Goal: Complete application form: Complete application form

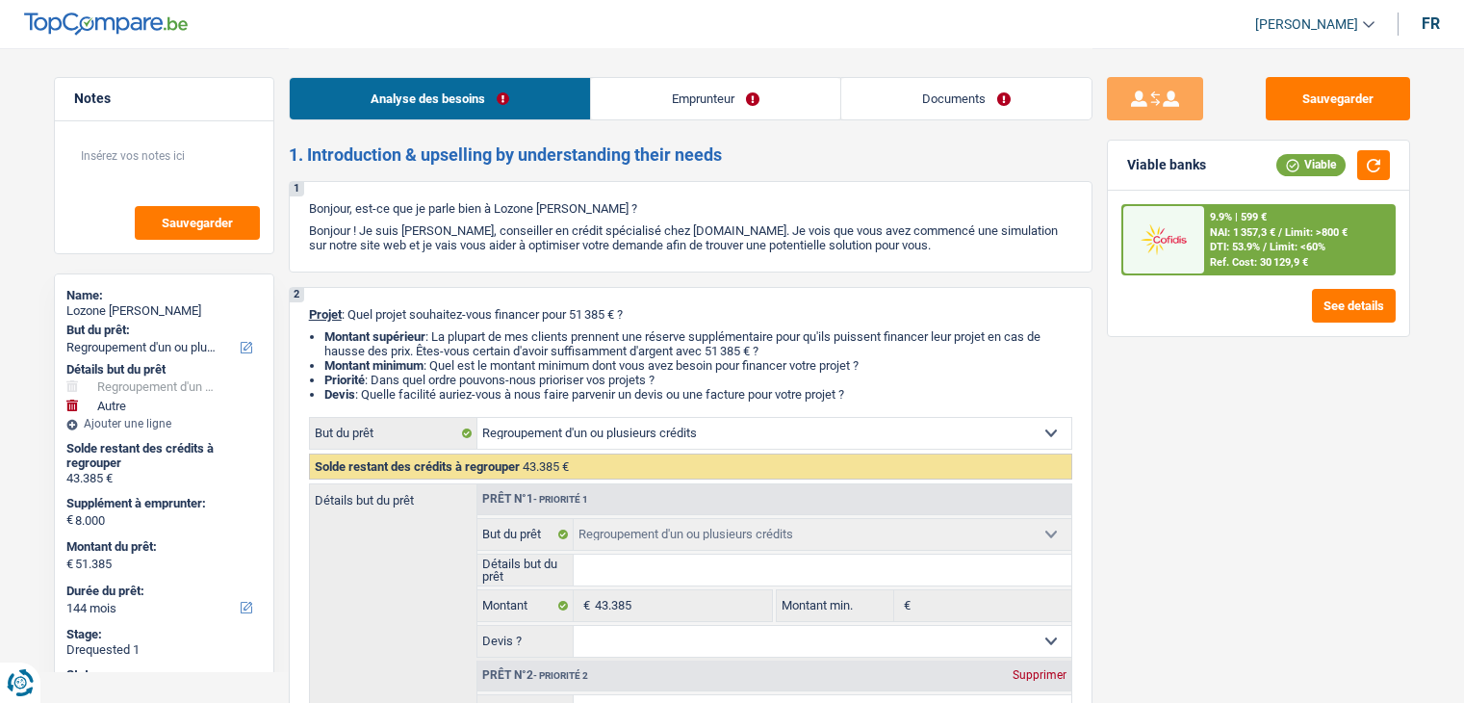
select select "refinancing"
select select "other"
select select "144"
select select "refinancing"
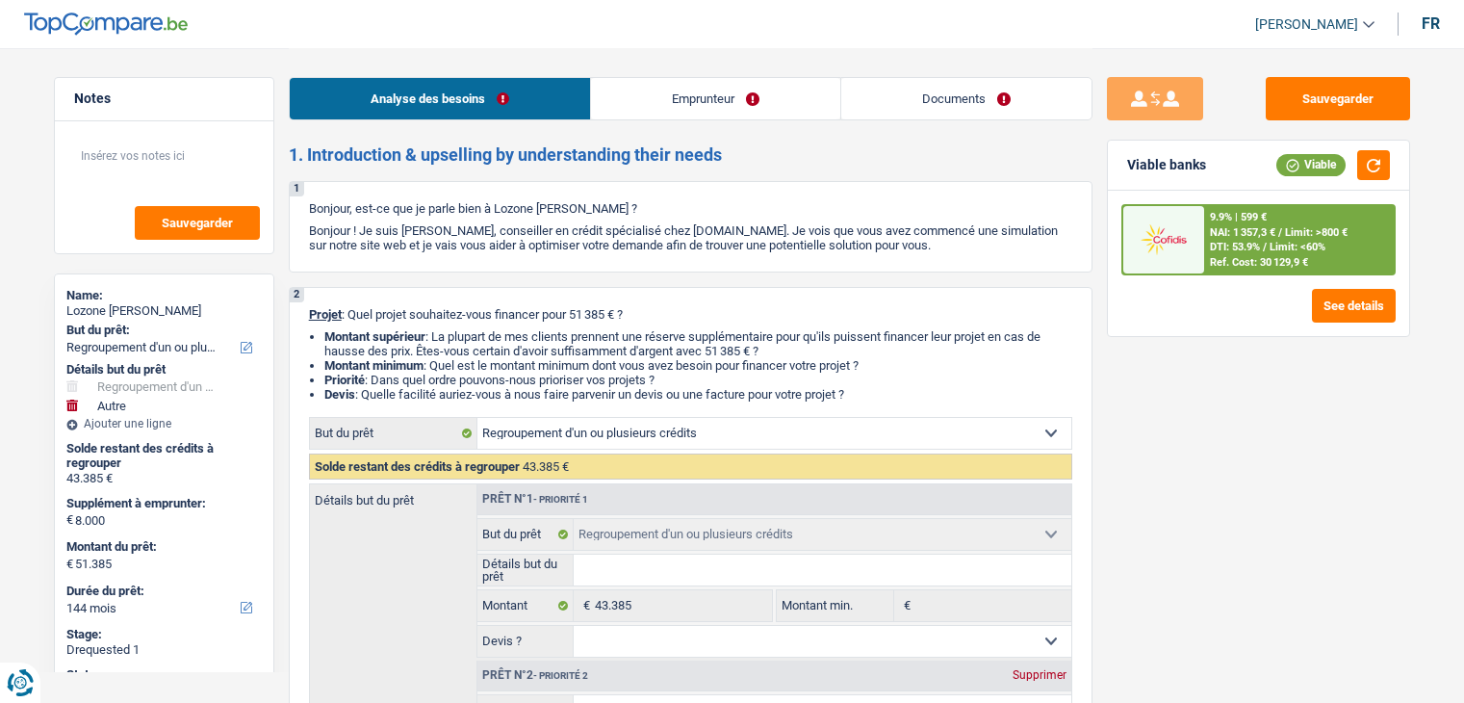
select select "refinancing"
select select "other"
select select "false"
select select "144"
select select "mutuality"
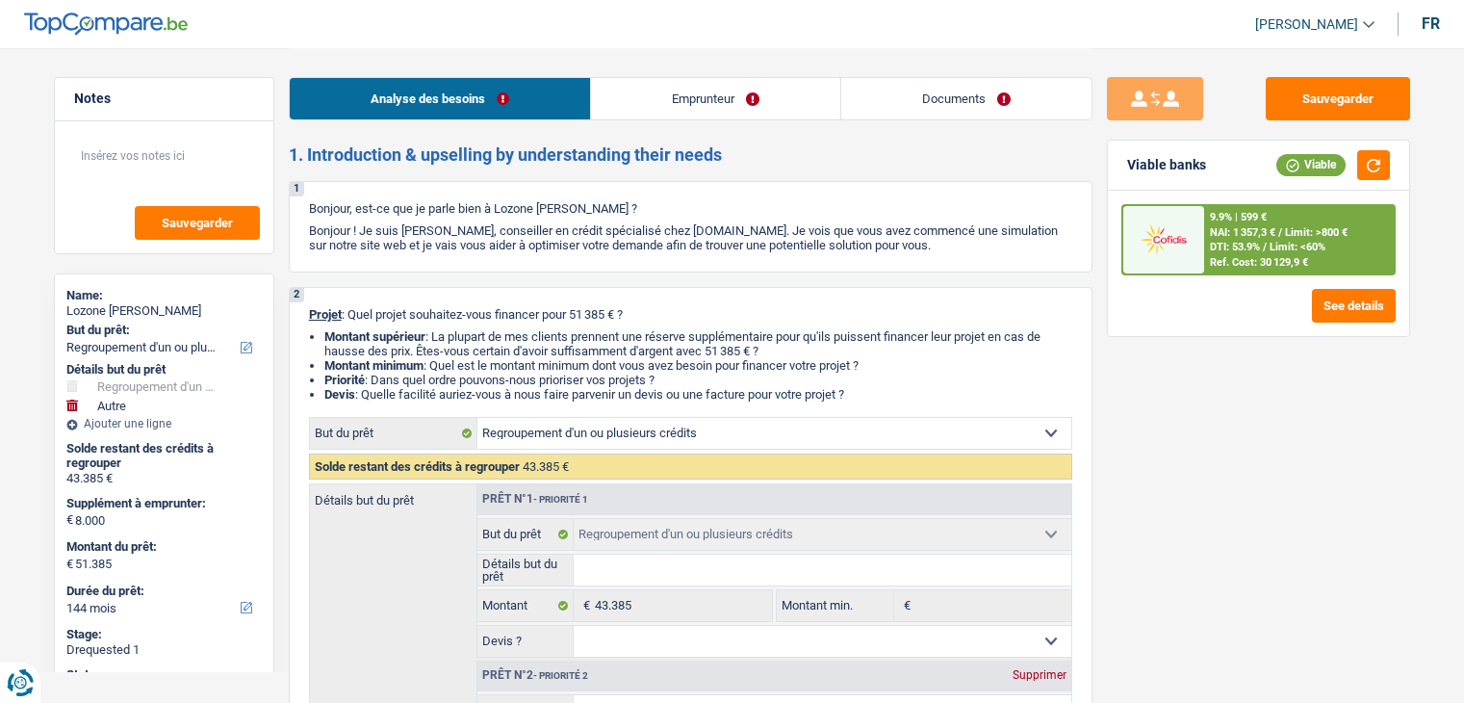
select select "familyAllowances"
select select "mutualityIndemnity"
select select "alimony"
select select "ownerWithMortgage"
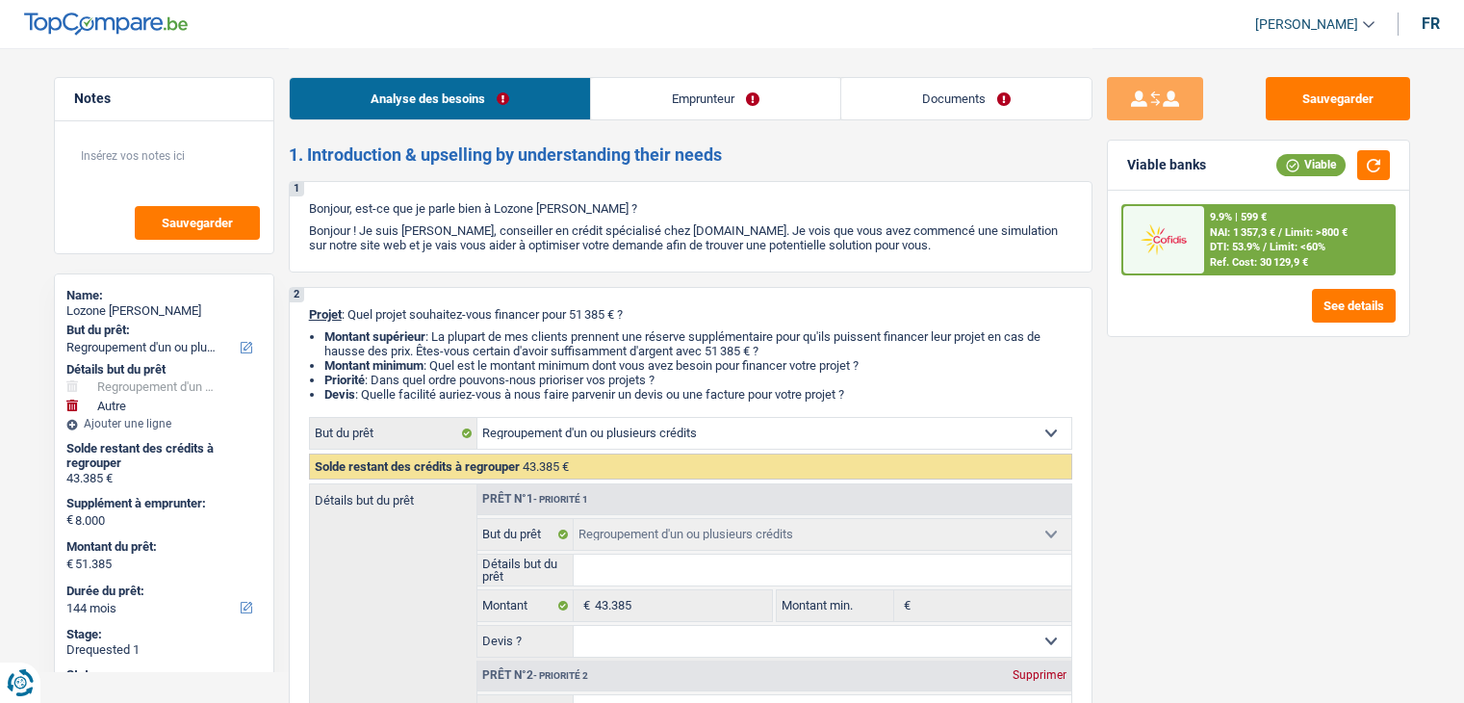
select select "personalLoan"
select select "smallWorks"
select select "120"
select select "creditConsolidation"
select select "120"
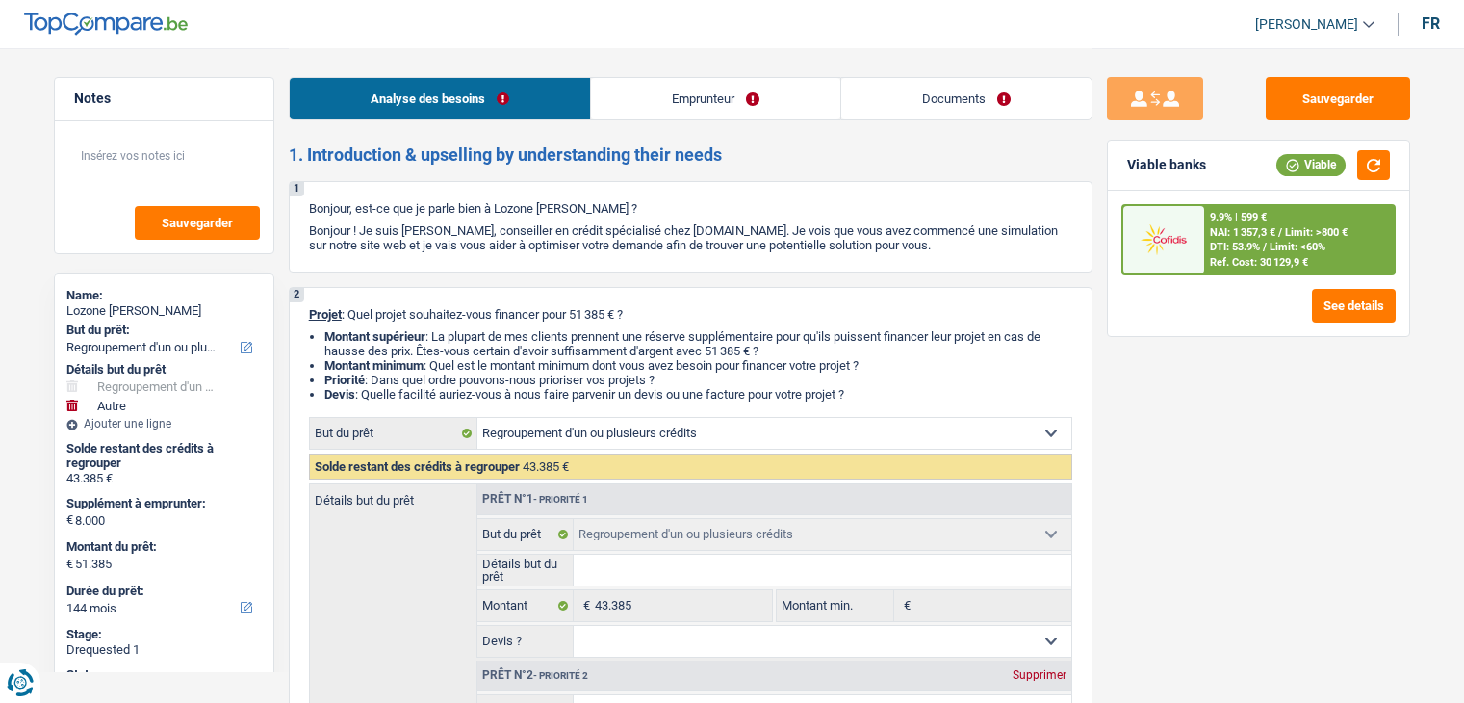
select select "mortgage"
select select "300"
select select "refinancing"
select select "other"
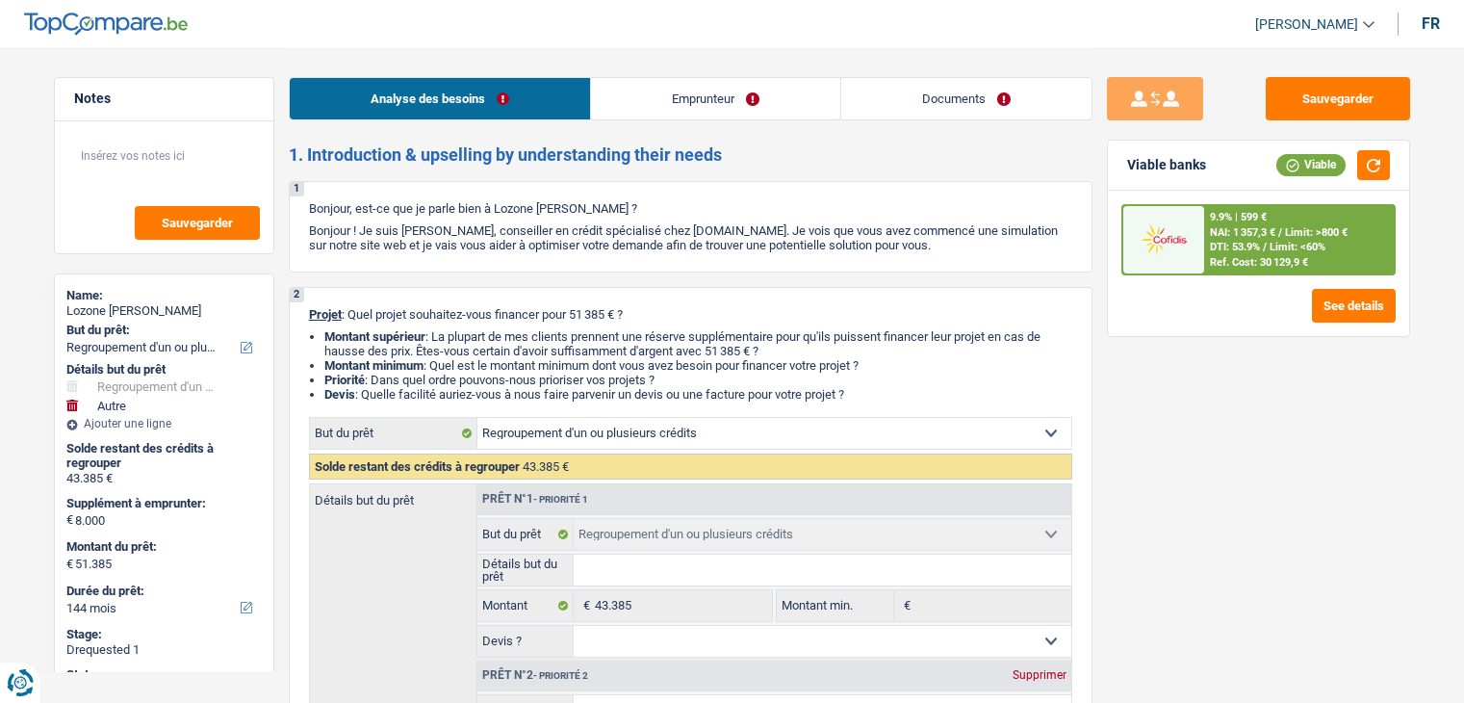
select select "false"
select select "144"
drag, startPoint x: 0, startPoint y: 0, endPoint x: 689, endPoint y: 102, distance: 696.7
click at [689, 102] on link "Emprunteur" at bounding box center [715, 98] width 249 height 41
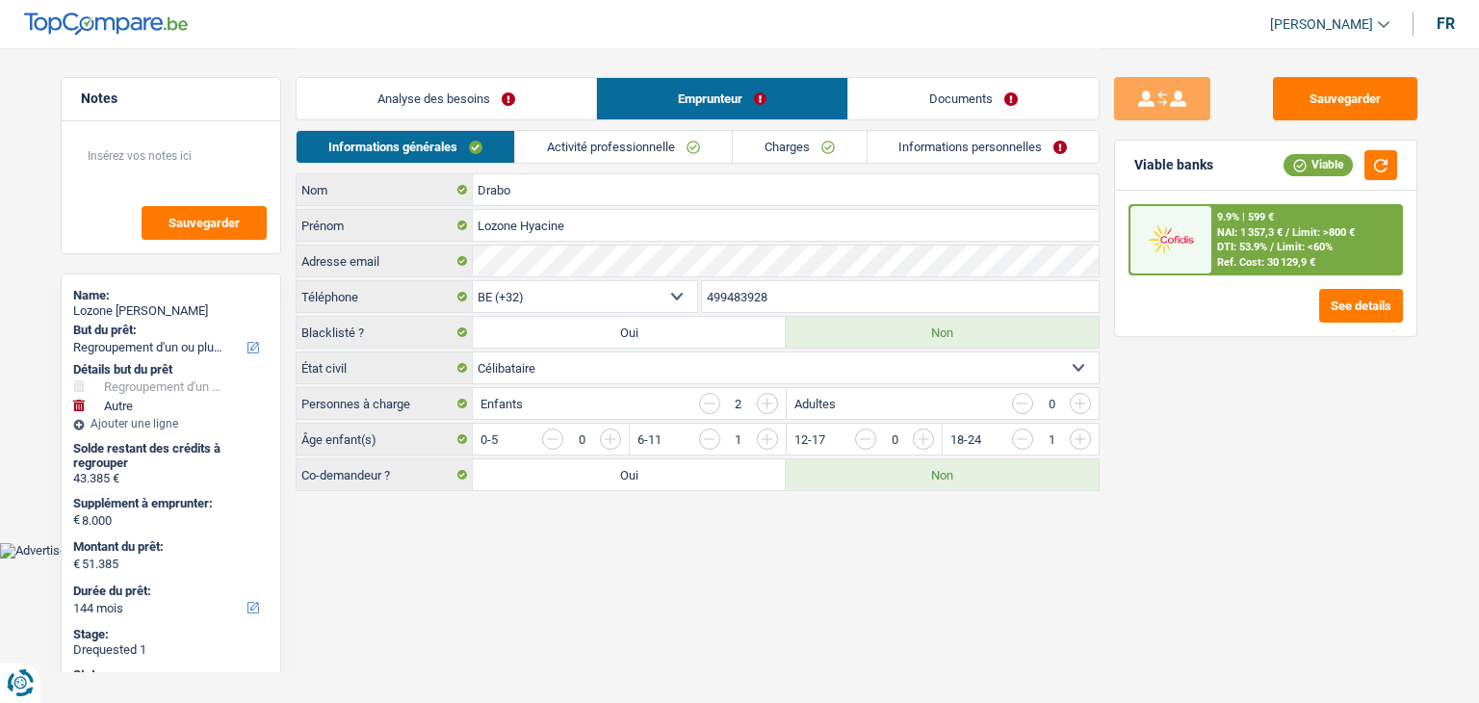
click at [599, 131] on link "Activité professionnelle" at bounding box center [623, 147] width 217 height 32
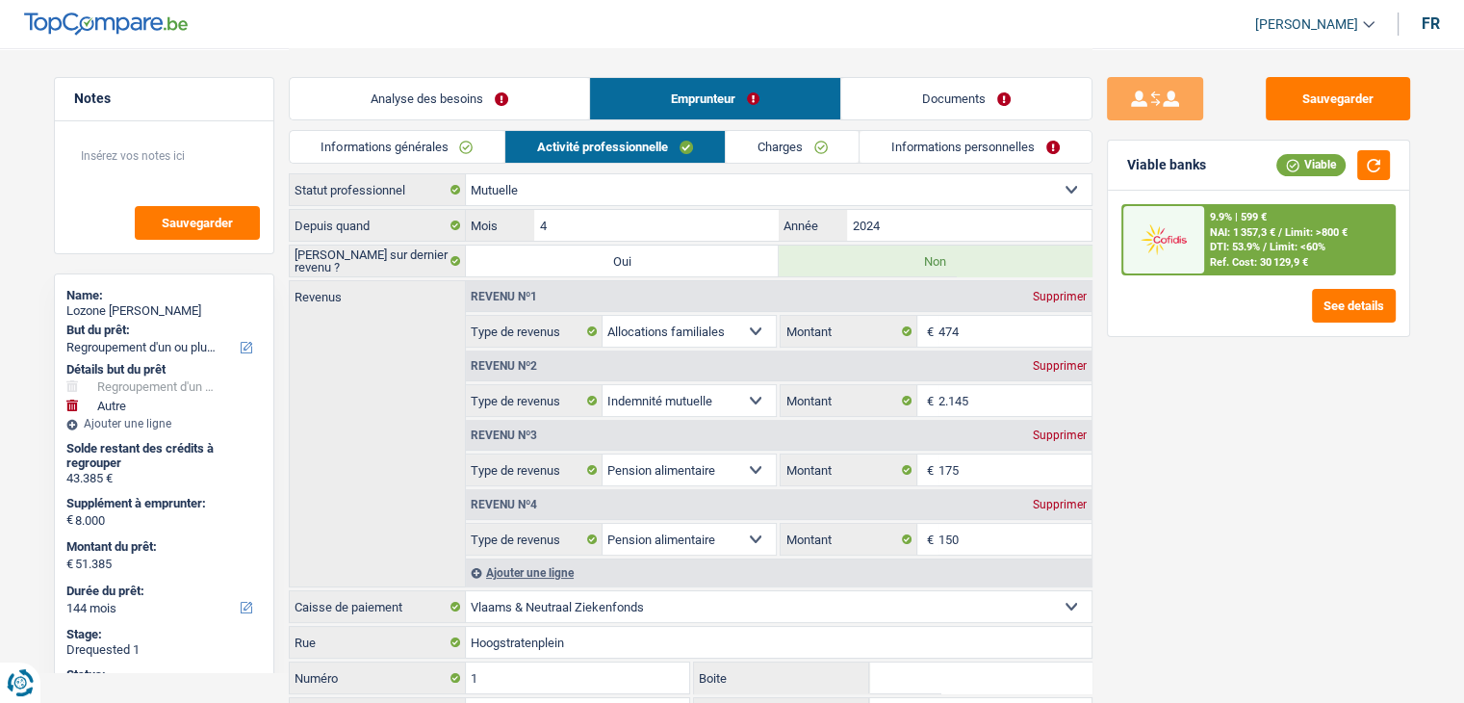
click at [785, 154] on link "Charges" at bounding box center [793, 147] width 134 height 32
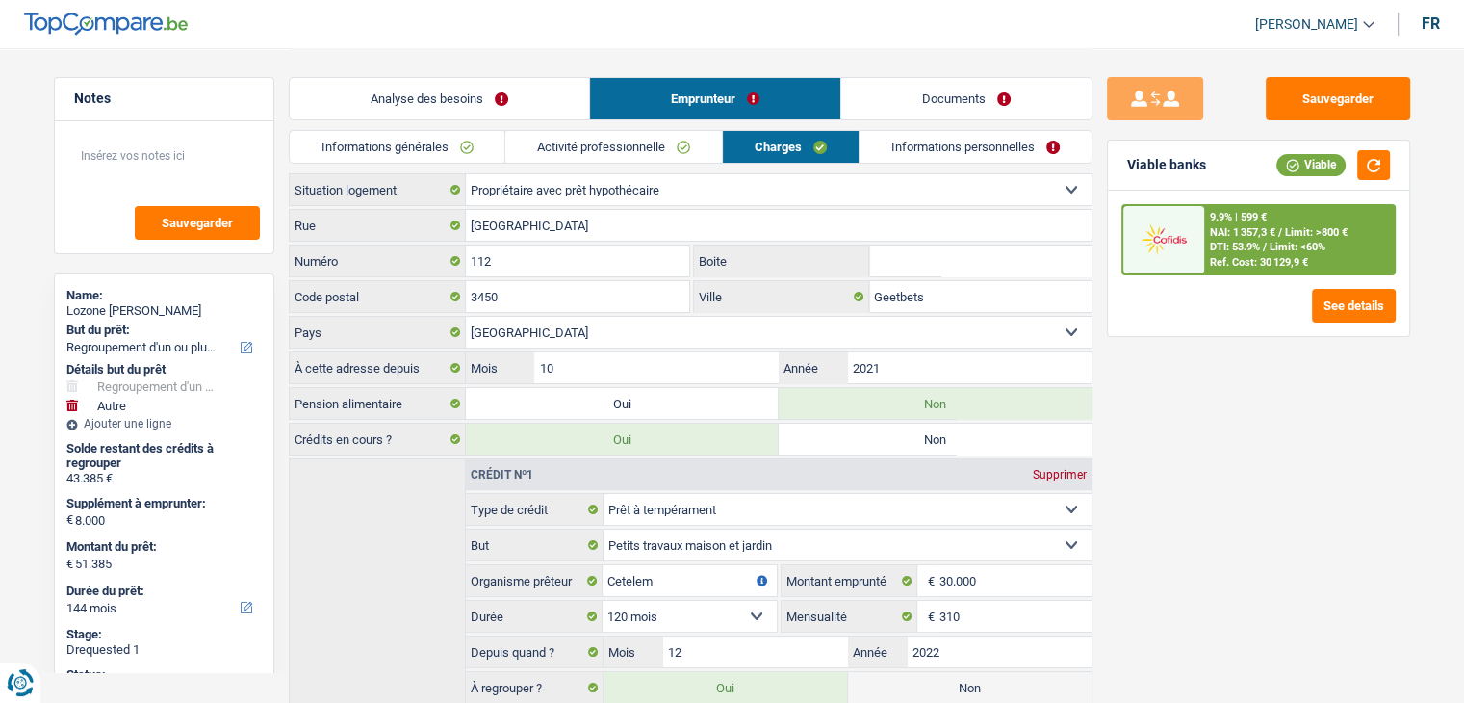
click at [922, 153] on link "Informations personnelles" at bounding box center [976, 147] width 232 height 32
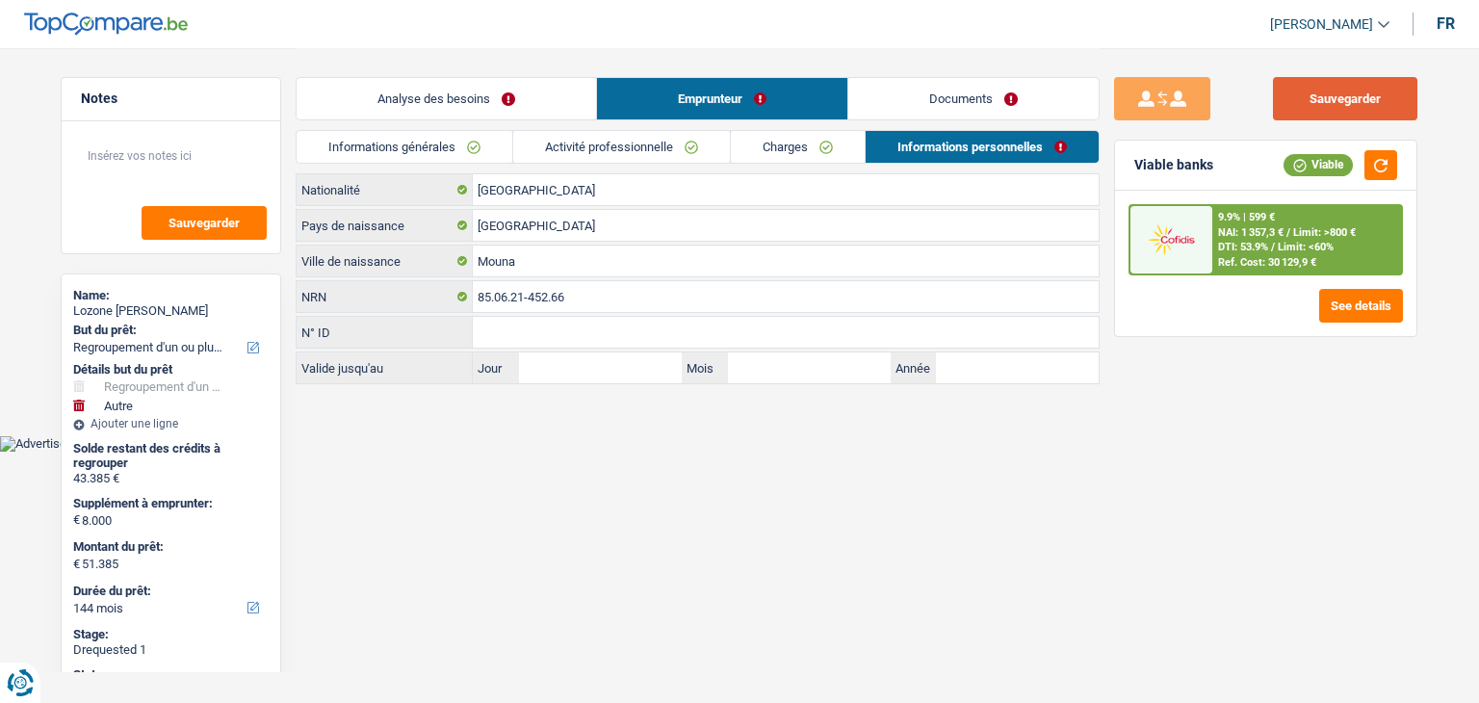
click at [1300, 94] on button "Sauvegarder" at bounding box center [1345, 98] width 144 height 43
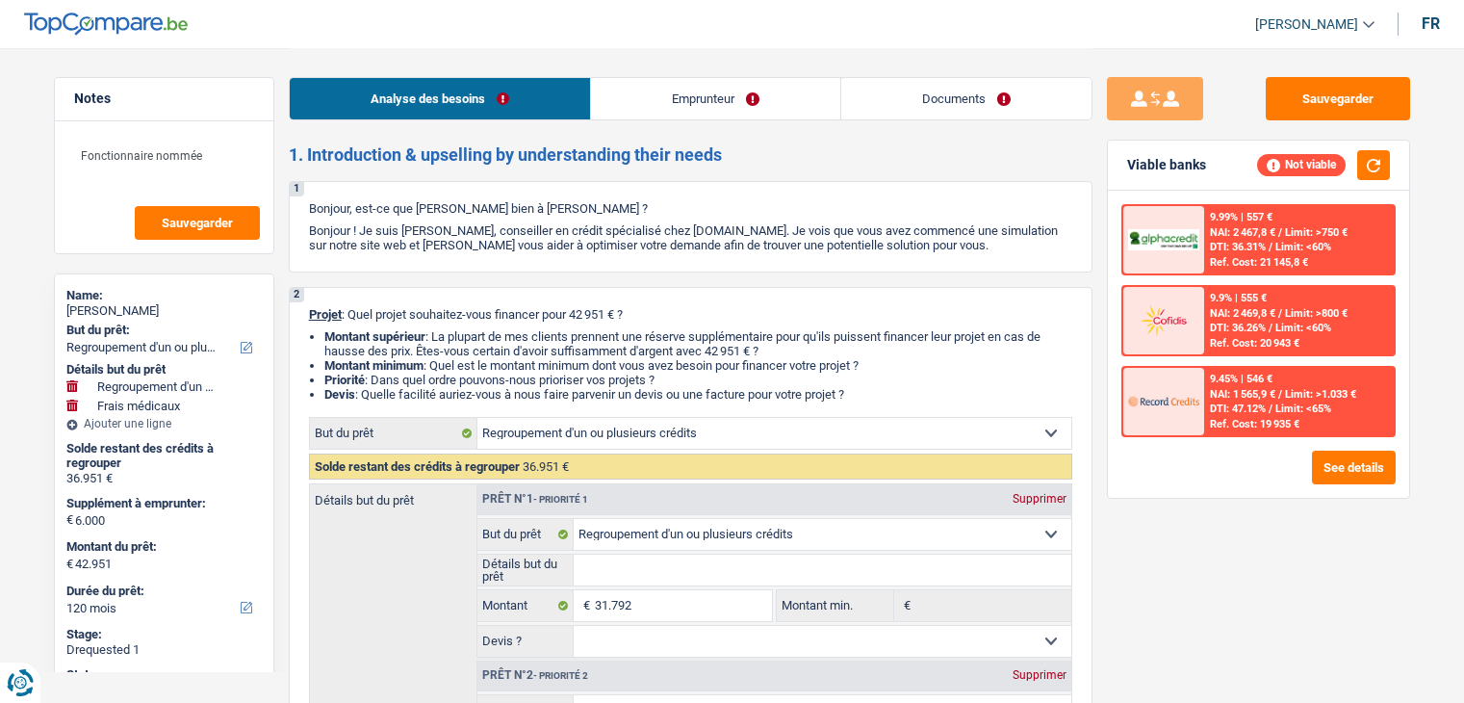
select select "refinancing"
select select "medical"
select select "120"
select select "refinancing"
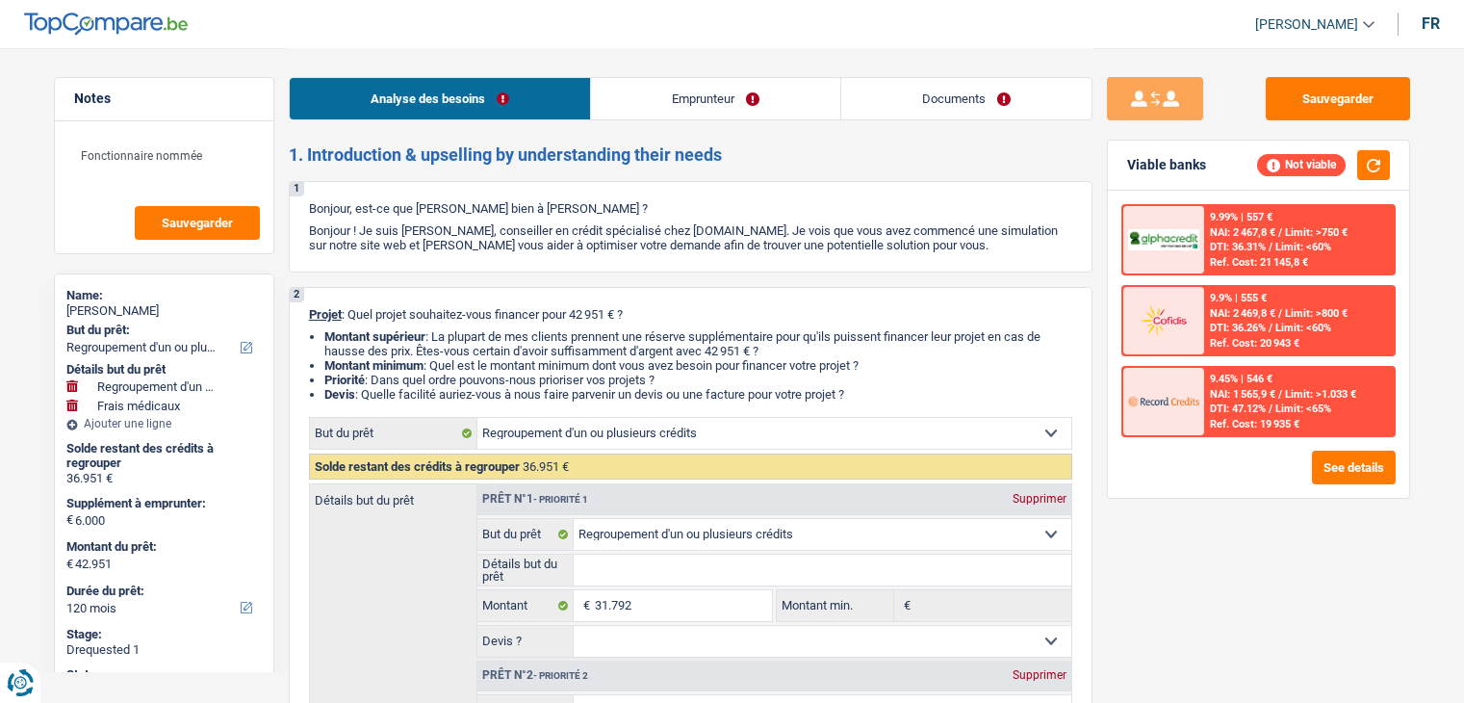
select select "refinancing"
select select "medical"
select select "false"
select select "120"
select select "publicEmployee"
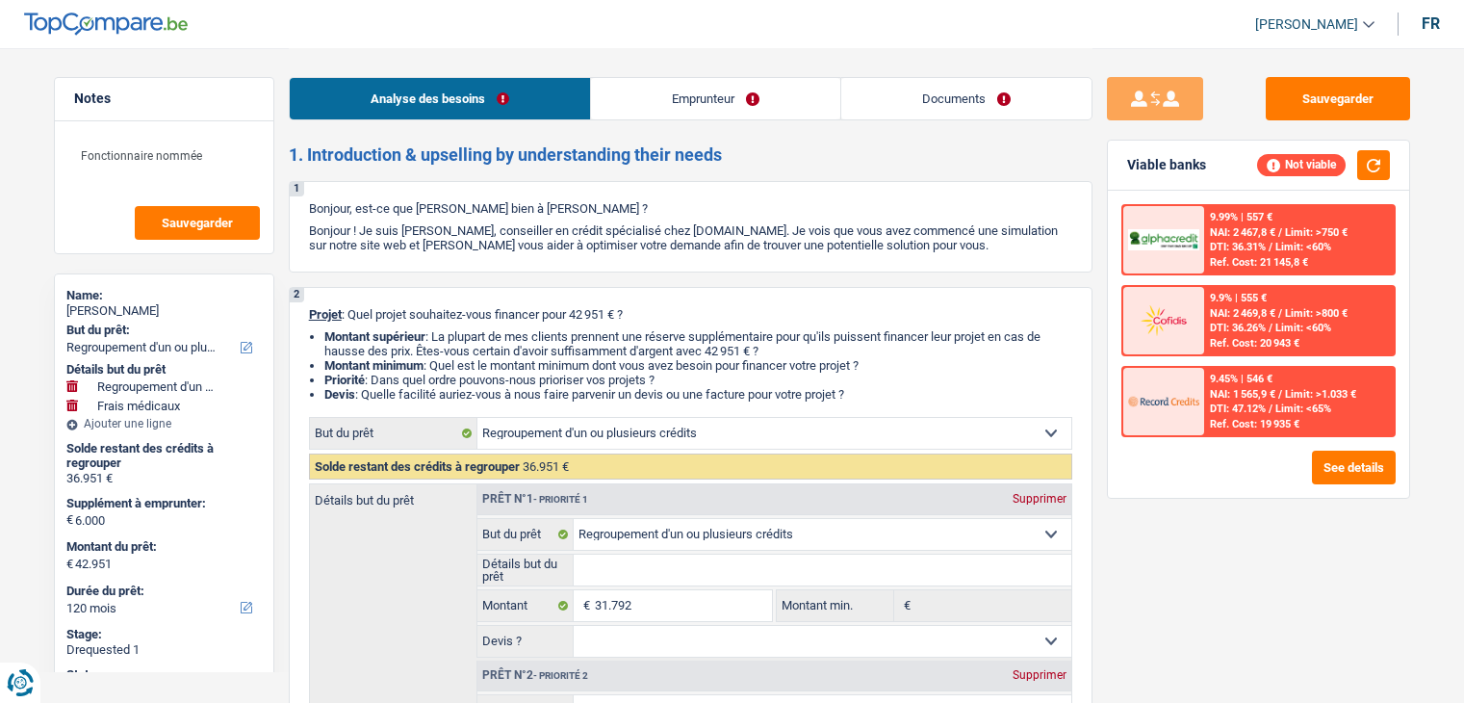
select select "netSalary"
select select "handicapAllowance"
select select "mealVouchers"
select select "rents"
select select "personalLoan"
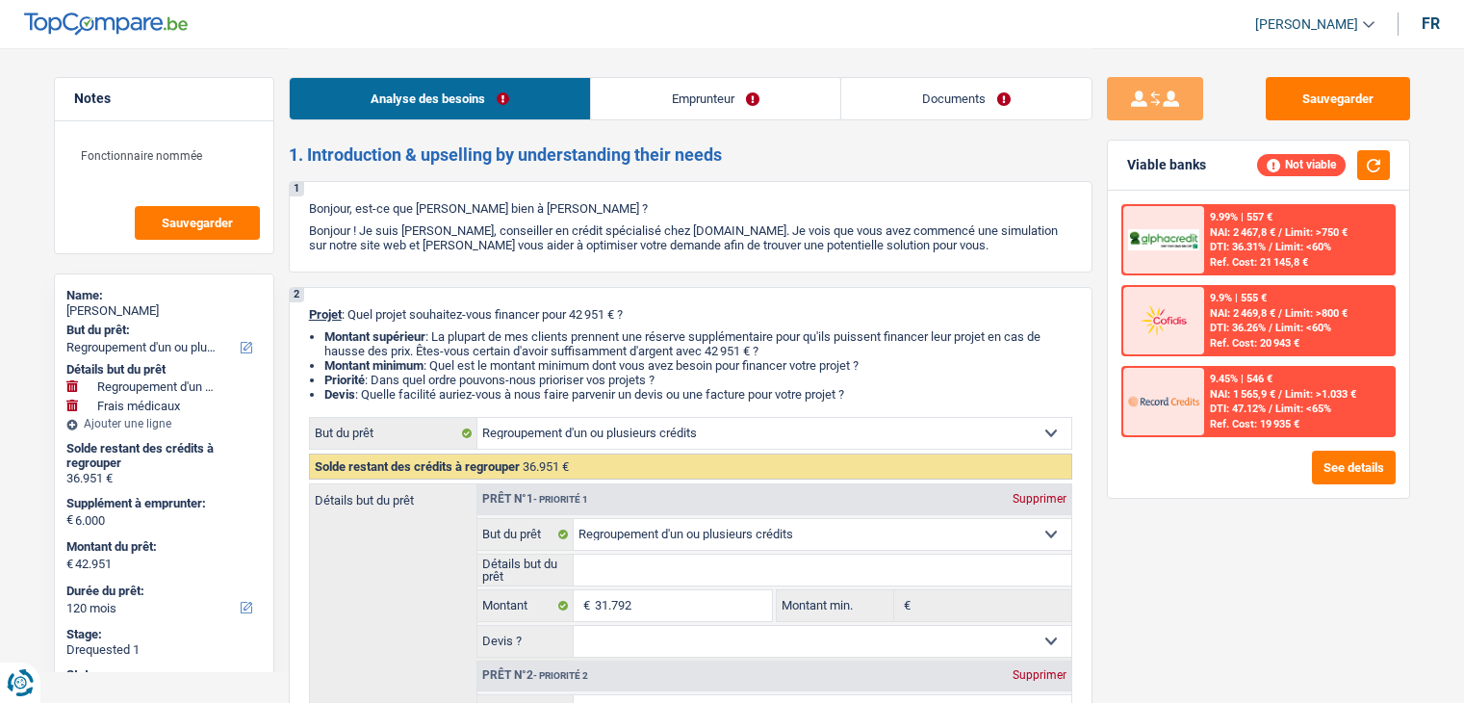
select select "loanRepayment"
select select "84"
select select "personalLoan"
select select "education"
select select "36"
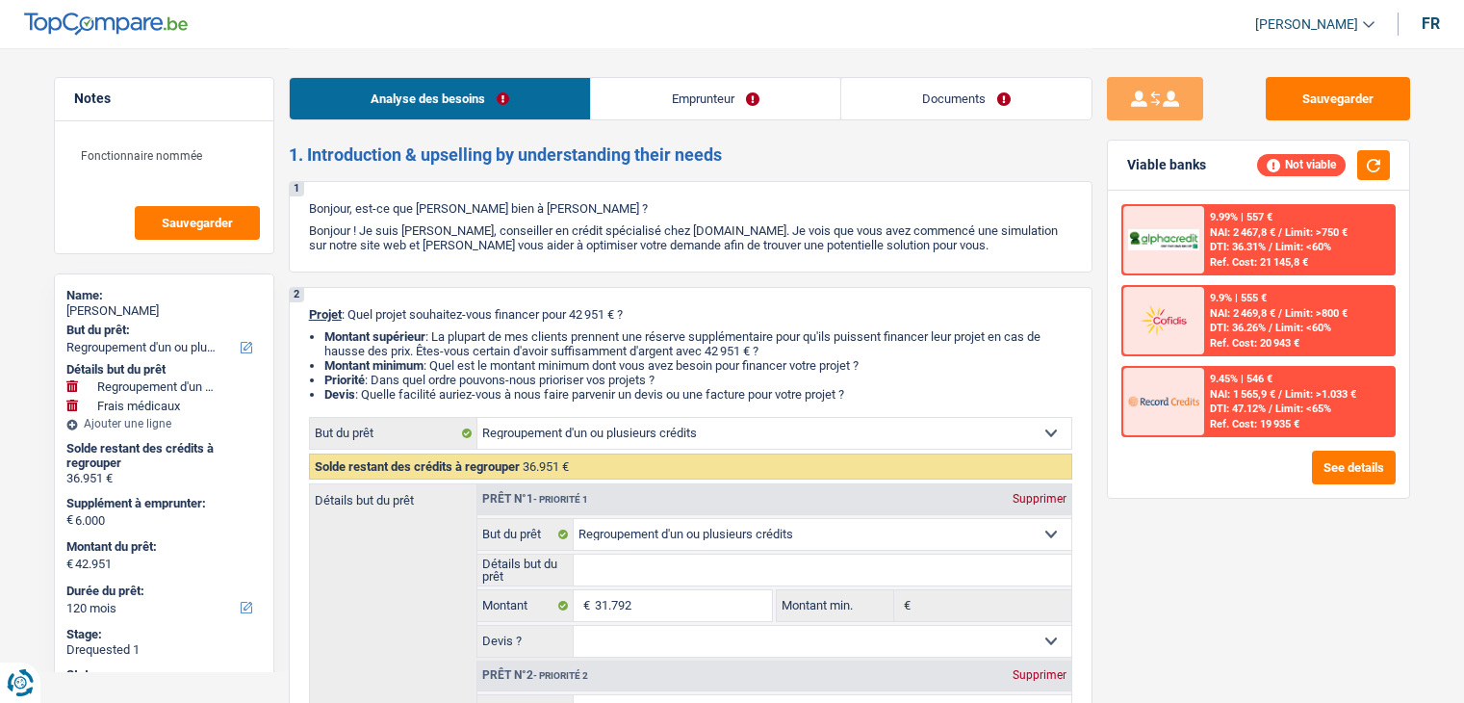
select select "personalLoan"
select select "familyEvent"
select select "42"
select select "personalLoan"
select select "education"
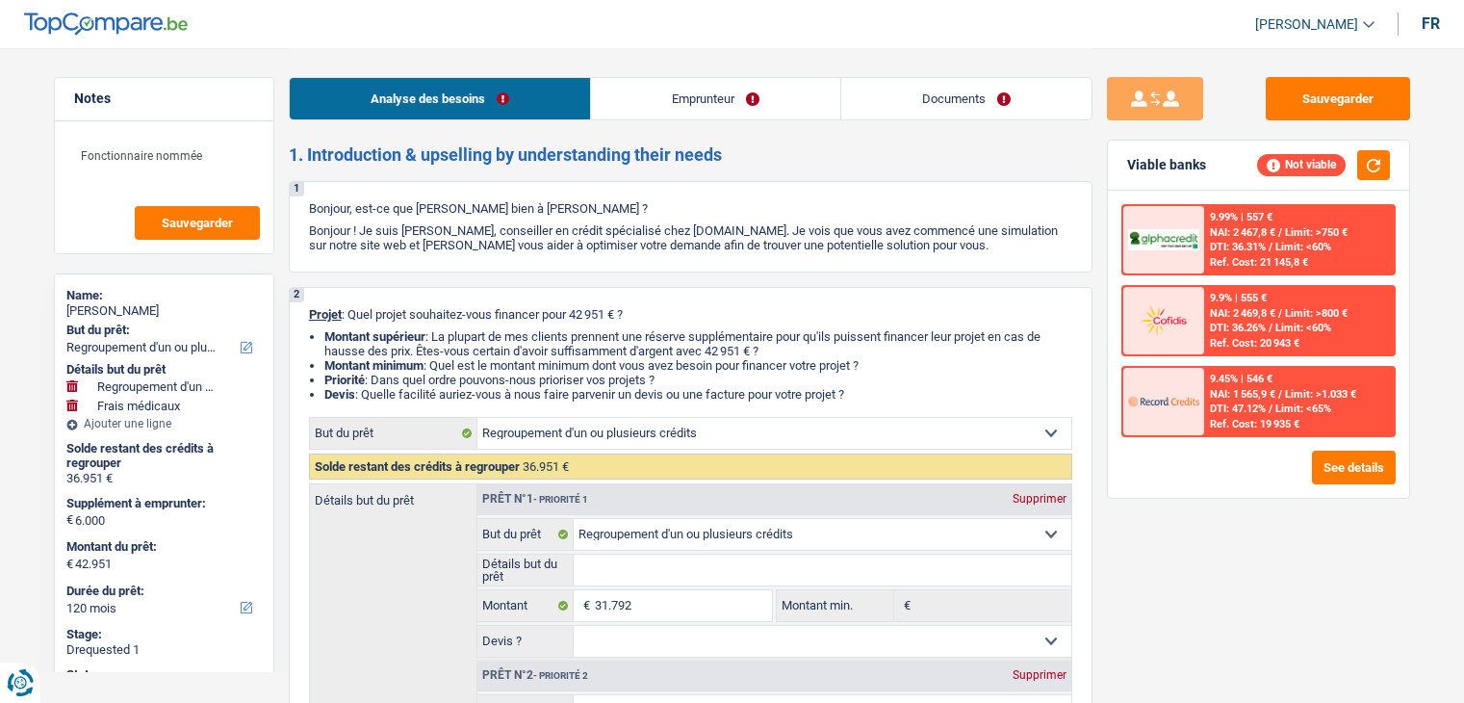
select select "36"
select select "refinancing"
select select "medical"
select select "false"
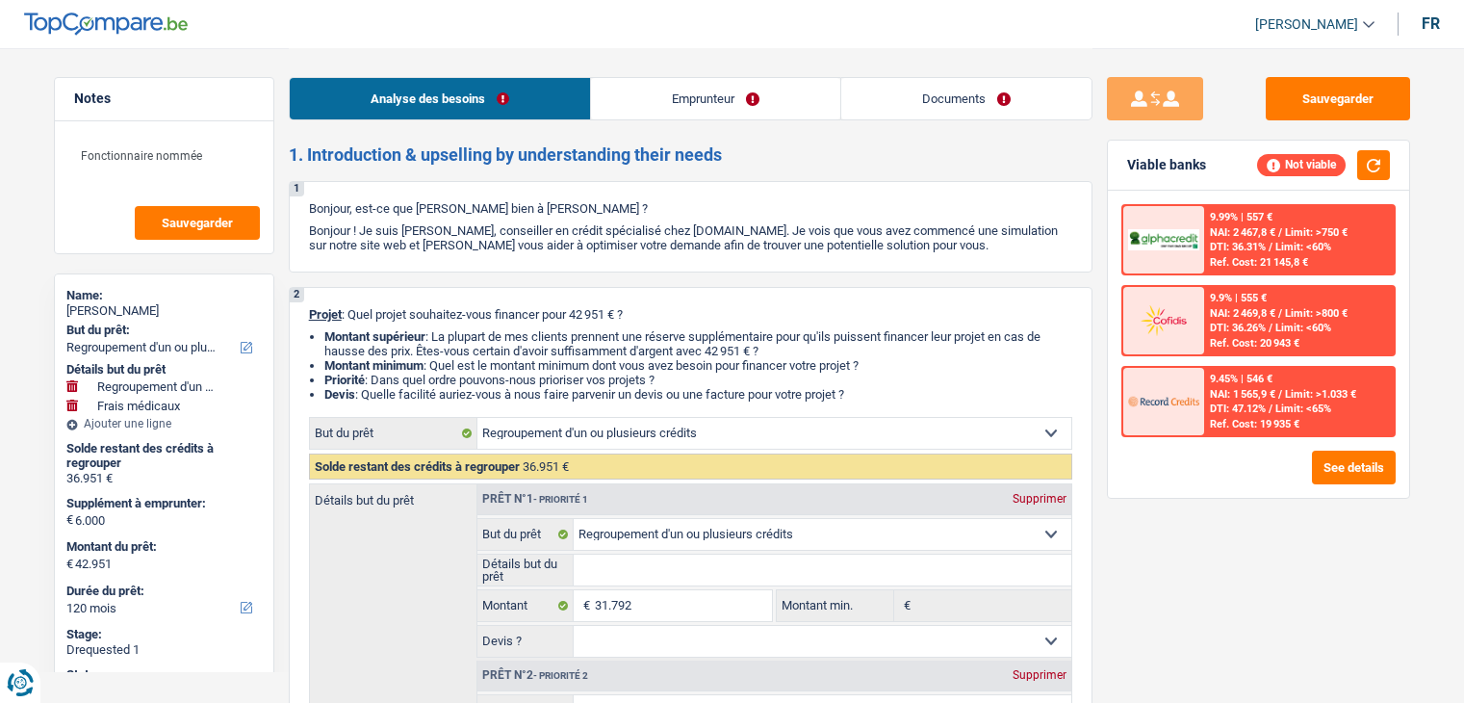
select select "120"
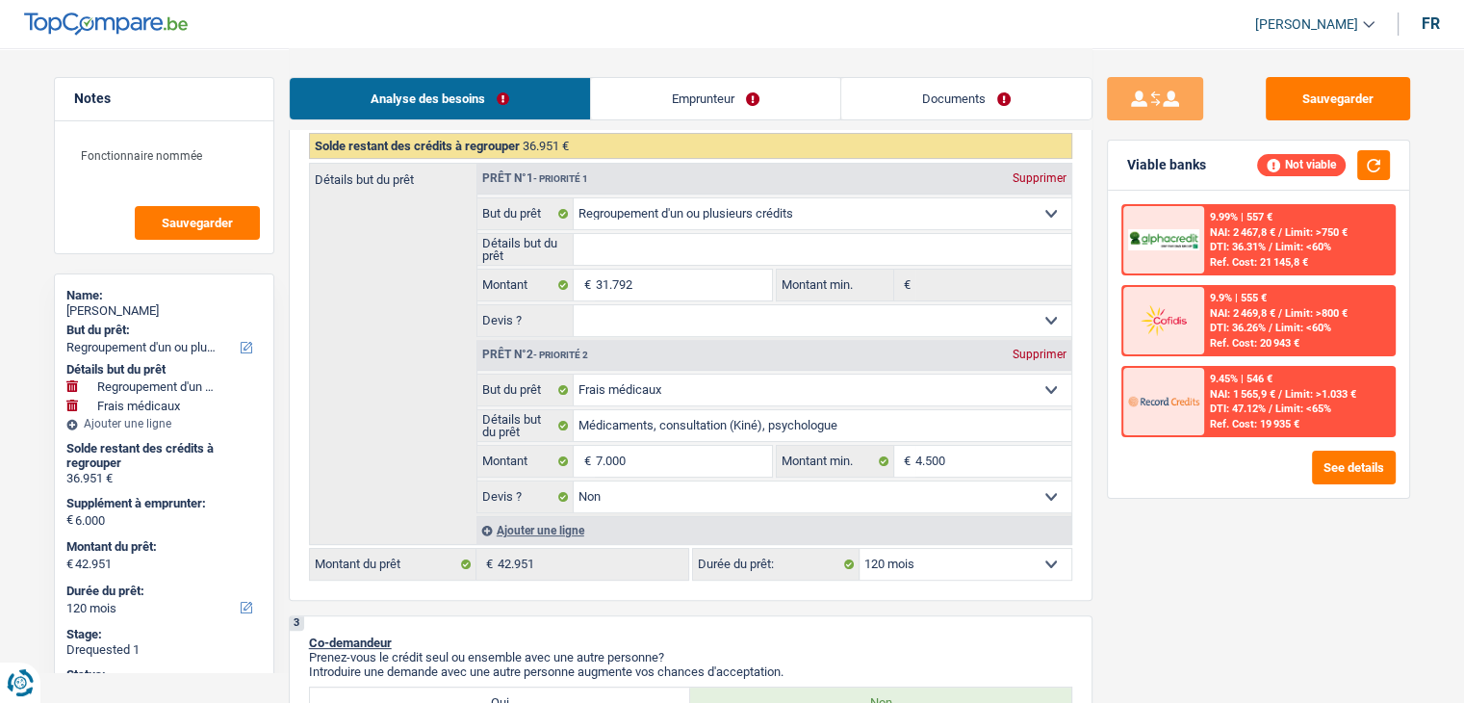
scroll to position [309, 0]
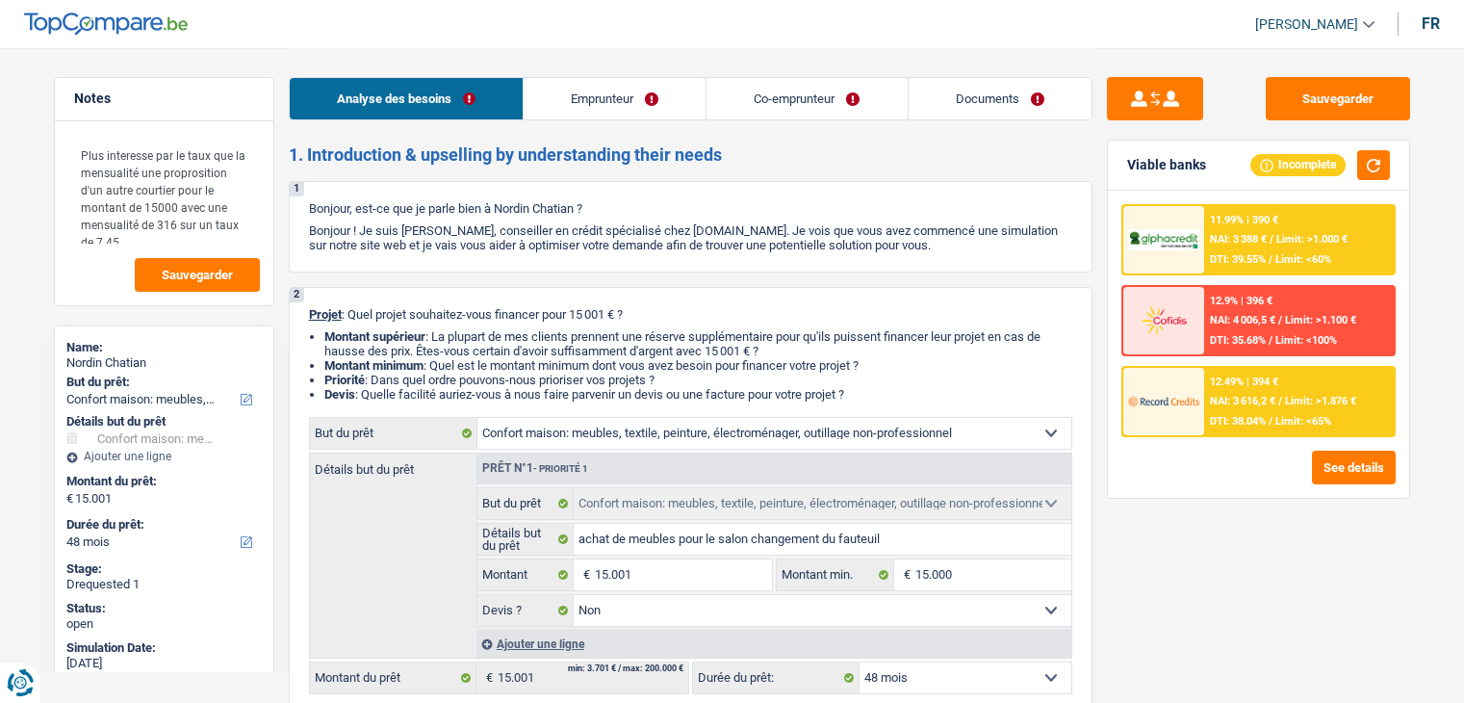
select select "household"
select select "48"
select select "household"
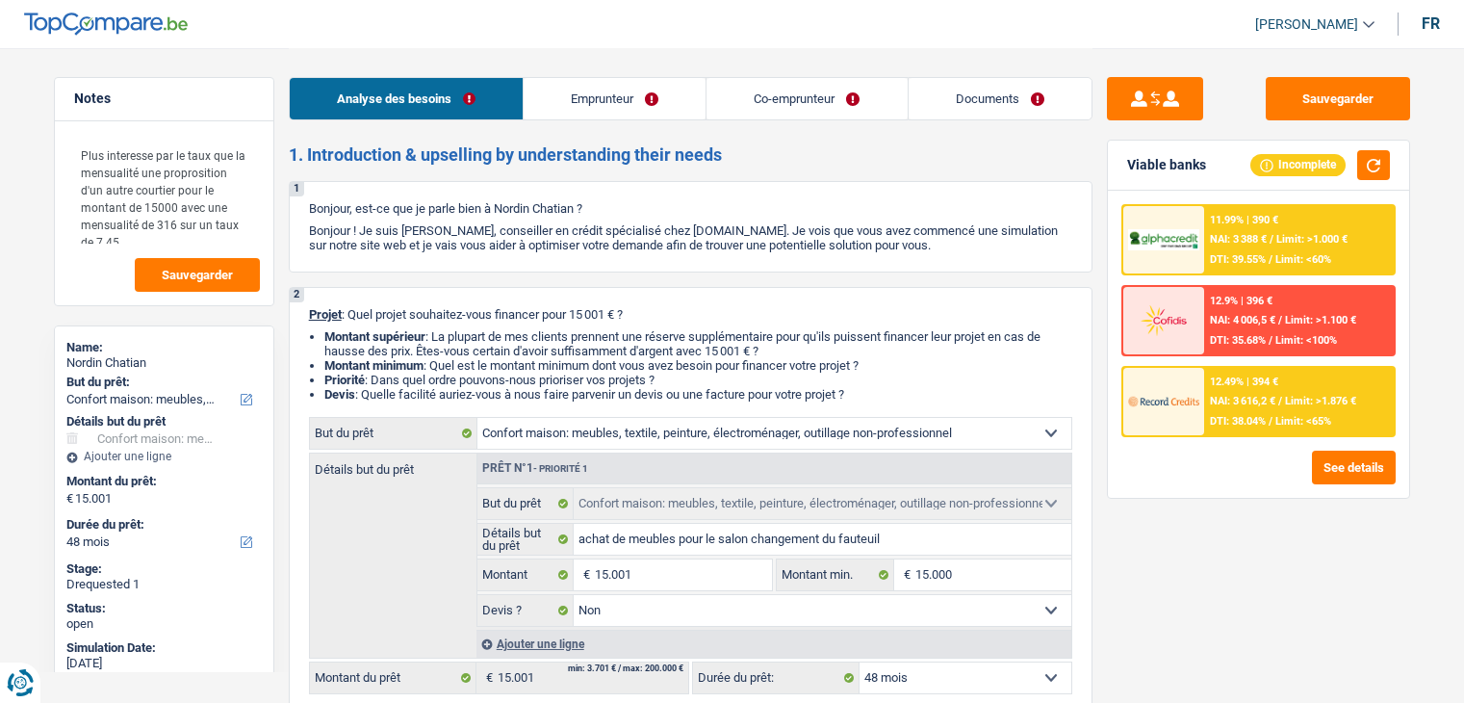
select select "false"
select select "48"
select select "publicEmployee"
select select "worker"
select select "netSalary"
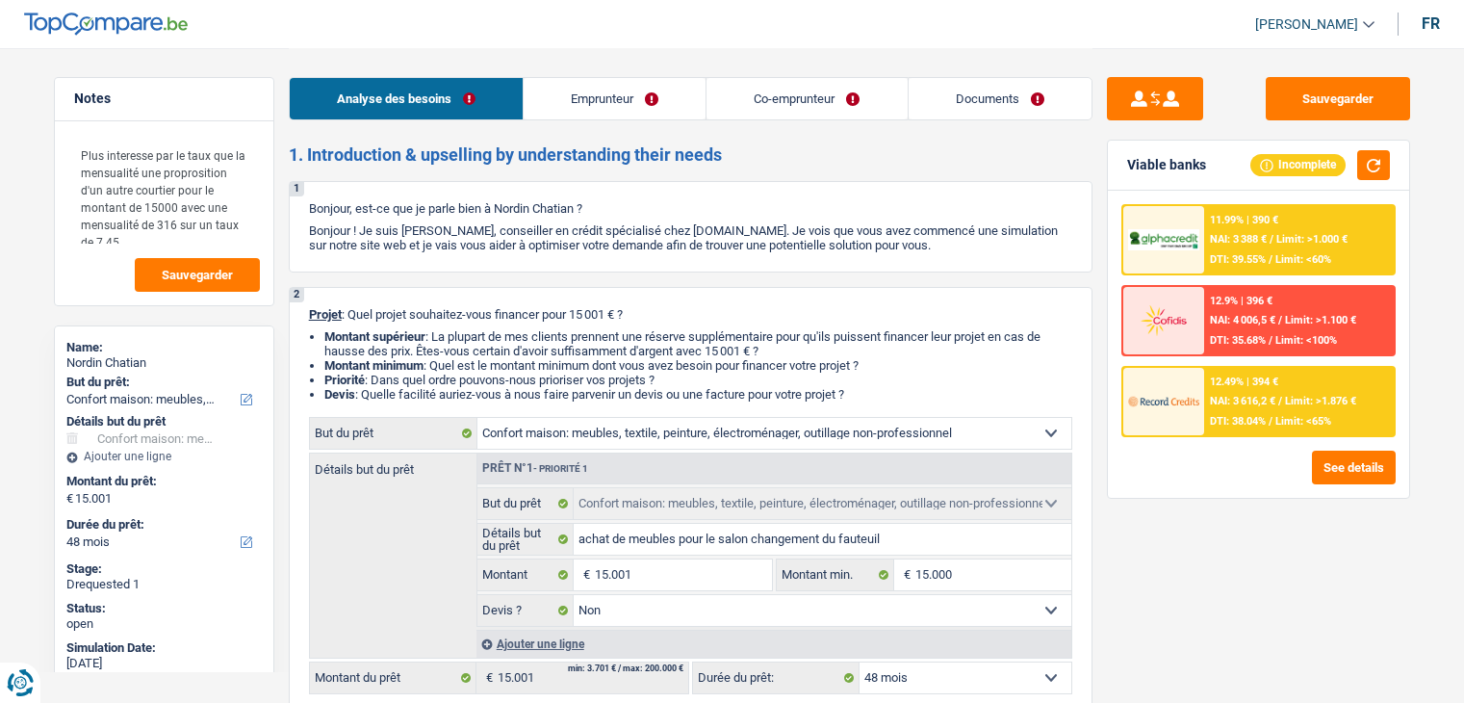
select select "mealVouchers"
select select "familyAllowances"
select select "netSalary"
select select "mealVouchers"
select select "familyAllowances"
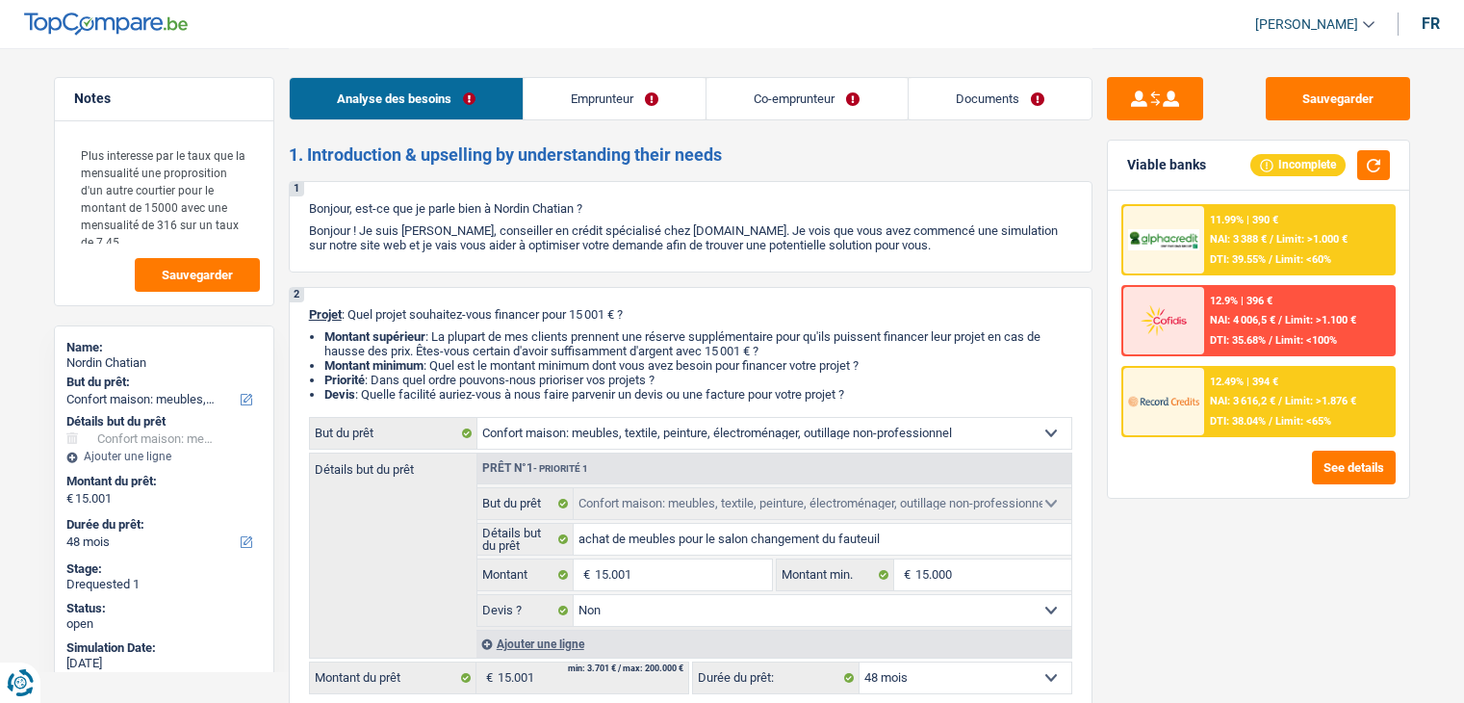
select select "household"
select select "false"
select select "48"
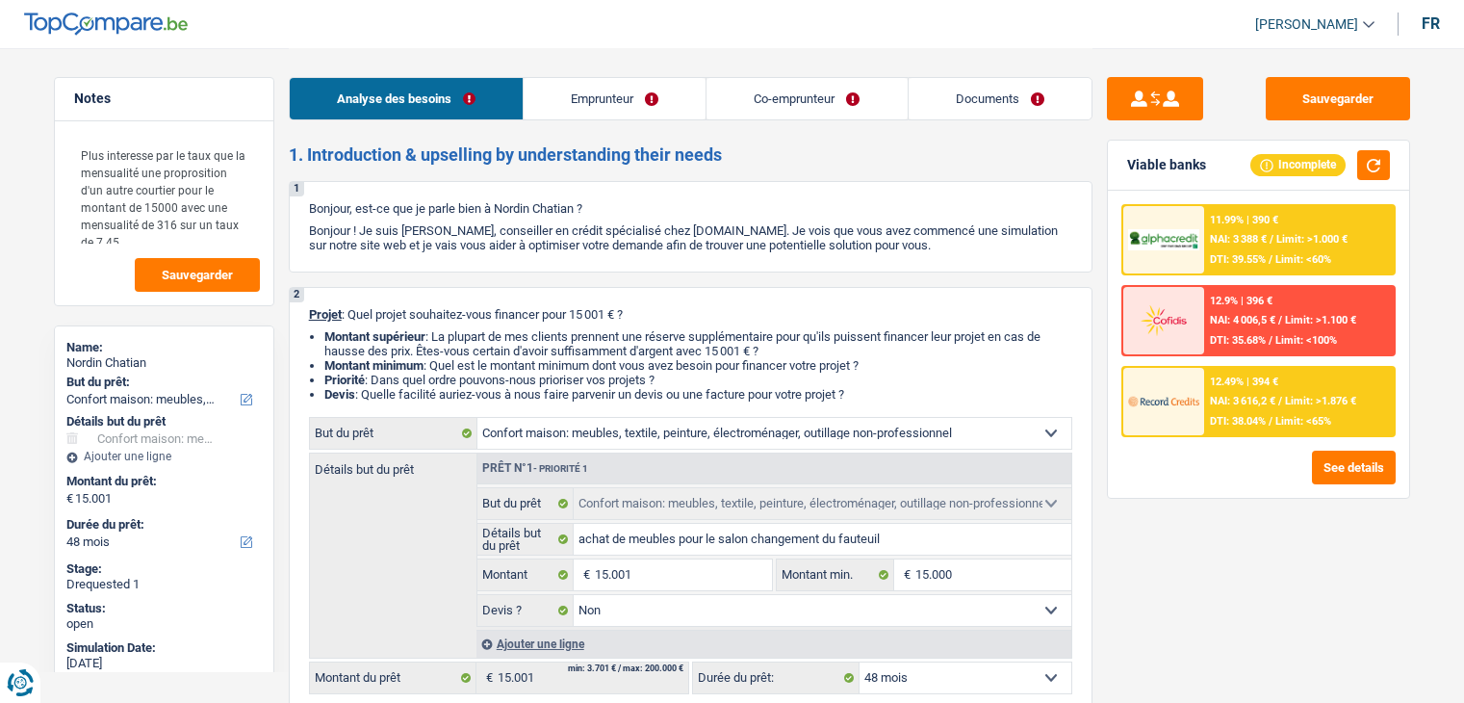
select select "publicEmployee"
select select "netSalary"
select select "mealVouchers"
select select "familyAllowances"
select select "BE"
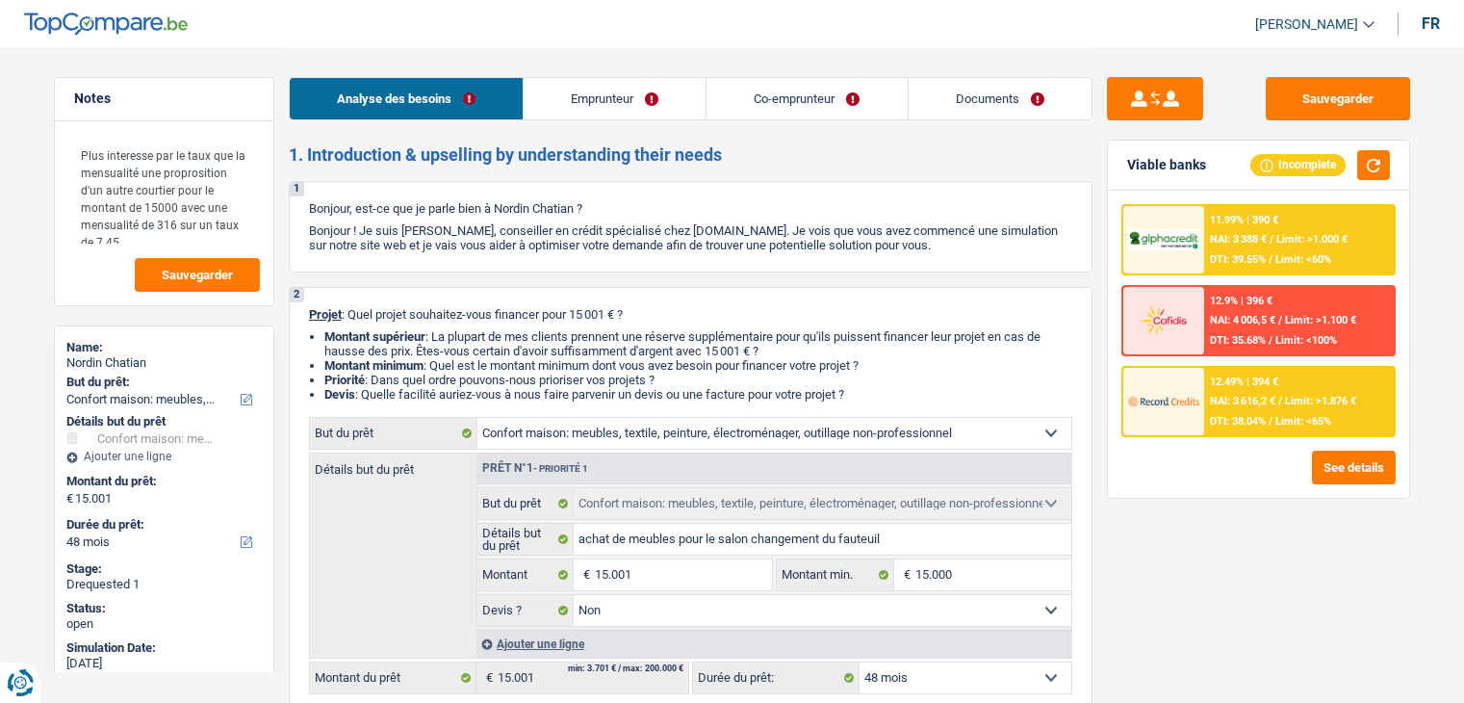
select select "bigCompanies"
click at [644, 90] on link "Emprunteur" at bounding box center [615, 98] width 182 height 41
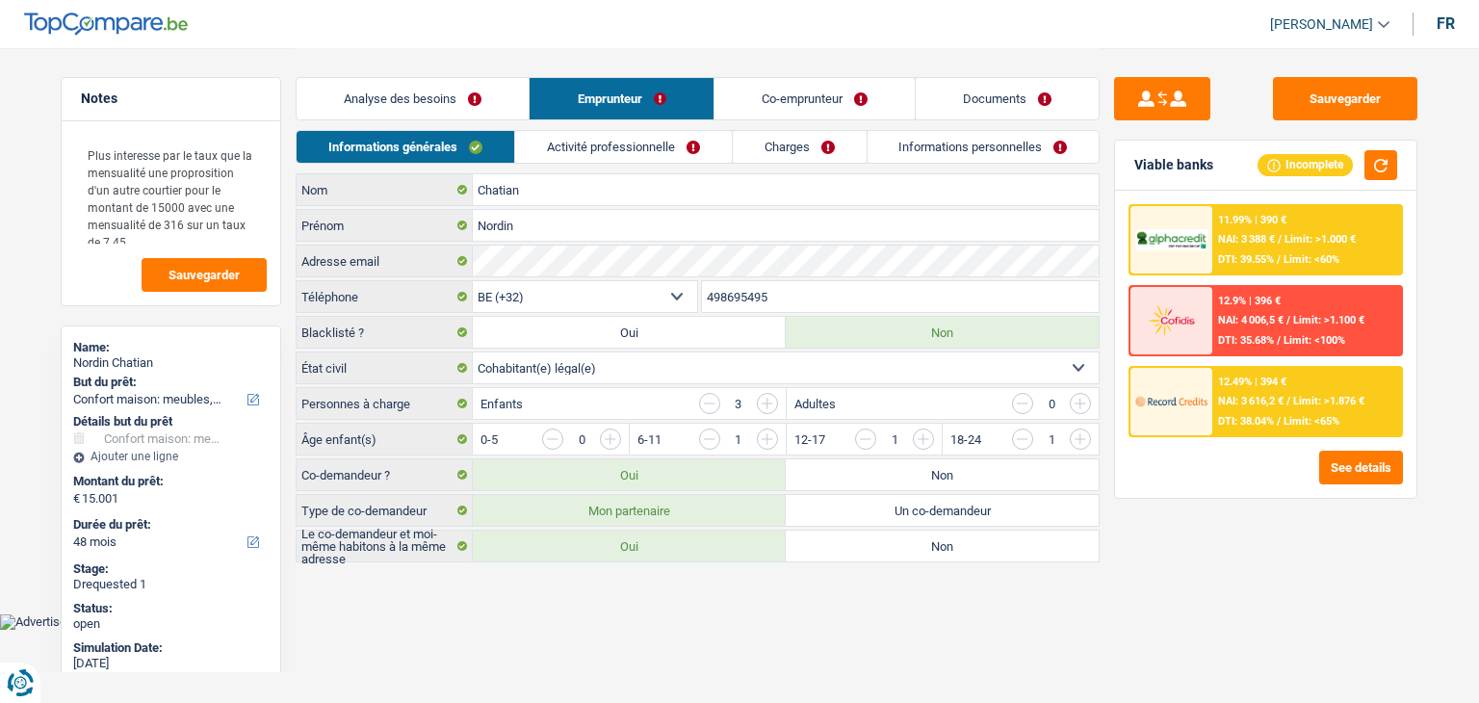
click at [581, 150] on link "Activité professionnelle" at bounding box center [623, 147] width 217 height 32
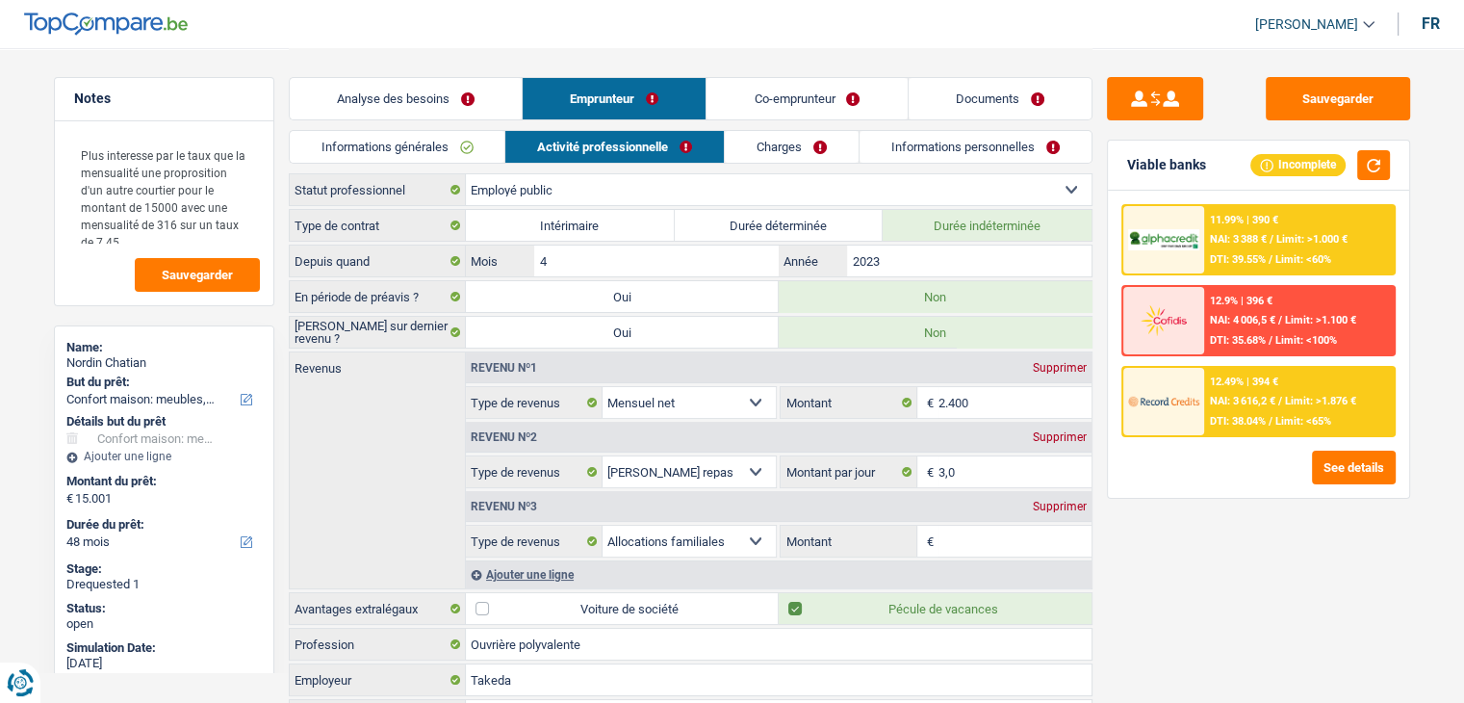
click at [749, 98] on link "Co-emprunteur" at bounding box center [807, 98] width 200 height 41
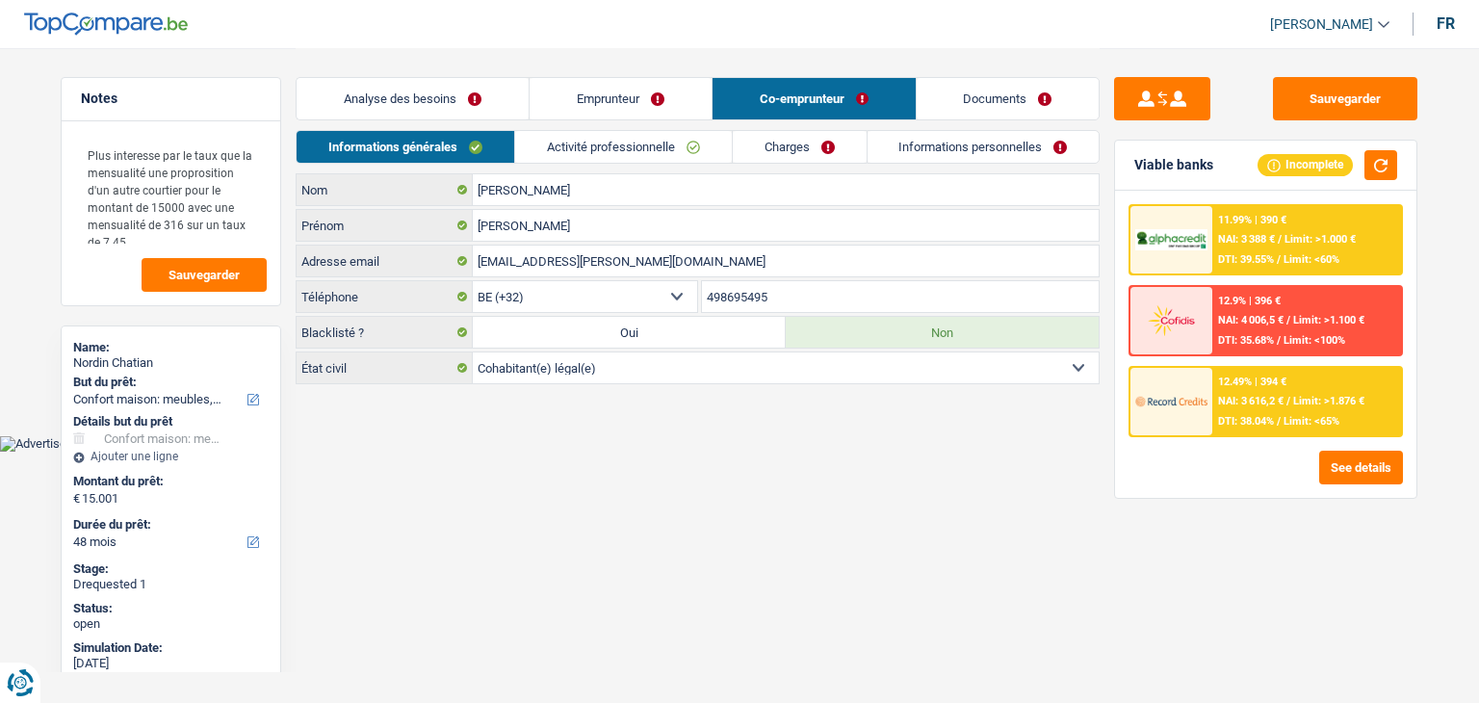
click at [622, 139] on link "Activité professionnelle" at bounding box center [623, 147] width 217 height 32
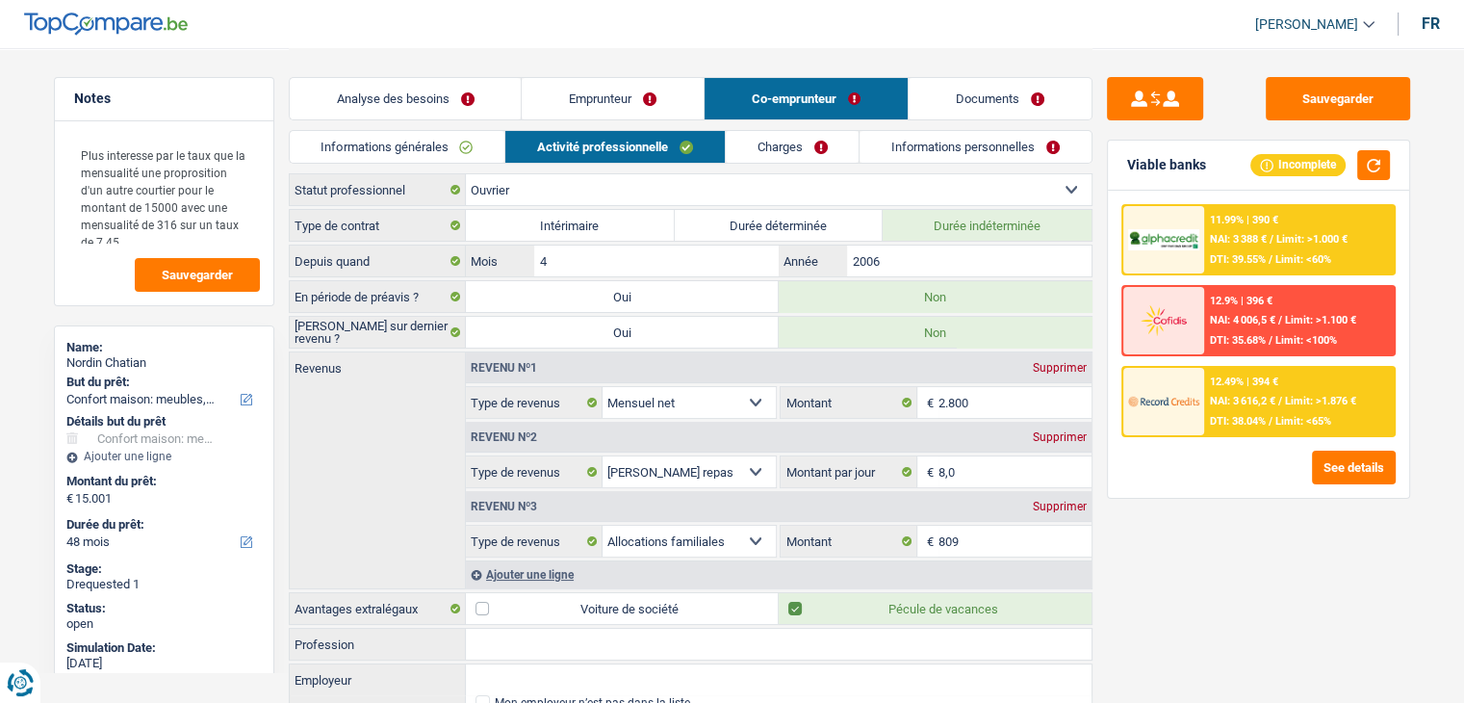
click at [467, 147] on link "Informations générales" at bounding box center [398, 147] width 216 height 32
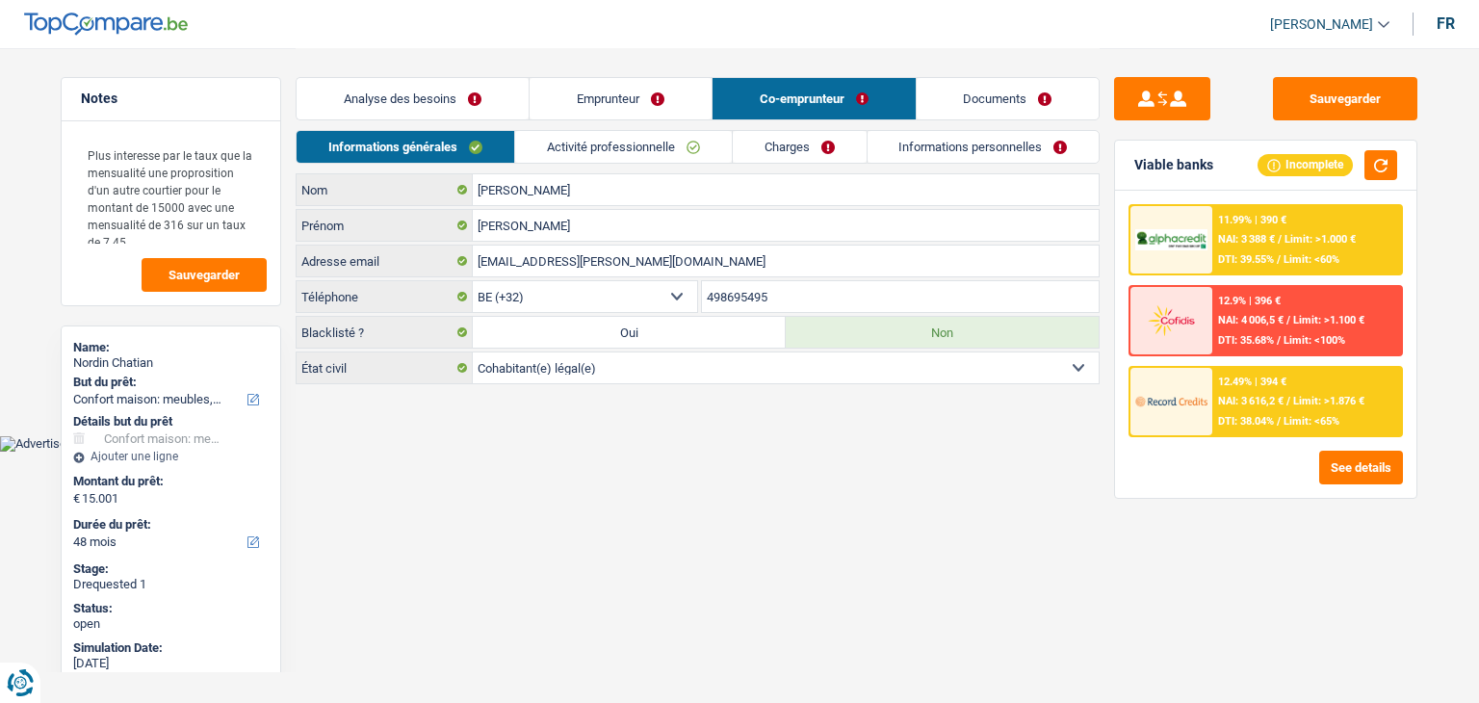
click at [1009, 117] on link "Documents" at bounding box center [1007, 98] width 183 height 41
